Goal: Transaction & Acquisition: Purchase product/service

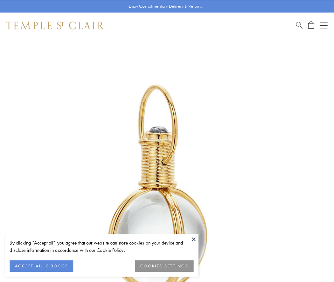
scroll to position [166, 0]
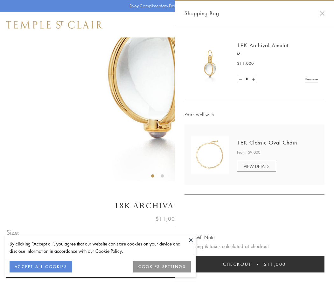
click at [254, 265] on button "Checkout $11,000" at bounding box center [254, 264] width 140 height 17
